Goal: Information Seeking & Learning: Learn about a topic

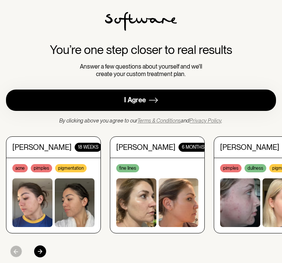
click at [145, 105] on link "I Agree" at bounding box center [141, 100] width 270 height 21
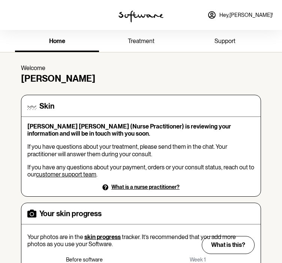
click at [146, 41] on span "treatment" at bounding box center [141, 40] width 27 height 7
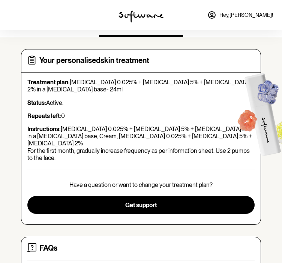
scroll to position [16, 0]
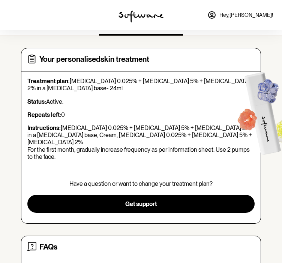
click at [92, 78] on p "Treatment plan: [MEDICAL_DATA] 0.025% + [MEDICAL_DATA] 5% + [MEDICAL_DATA] 2% i…" at bounding box center [140, 85] width 227 height 14
click at [67, 102] on p "Status: Active." at bounding box center [140, 101] width 227 height 7
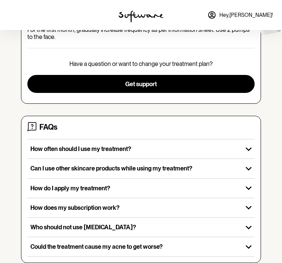
scroll to position [141, 0]
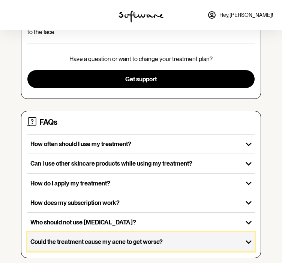
click at [82, 238] on p "Could the treatment cause my acne to get worse?" at bounding box center [134, 241] width 209 height 7
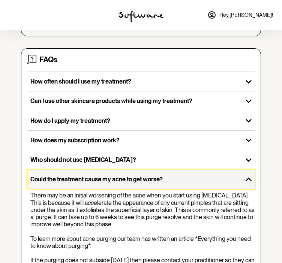
scroll to position [226, 0]
